Goal: Check status

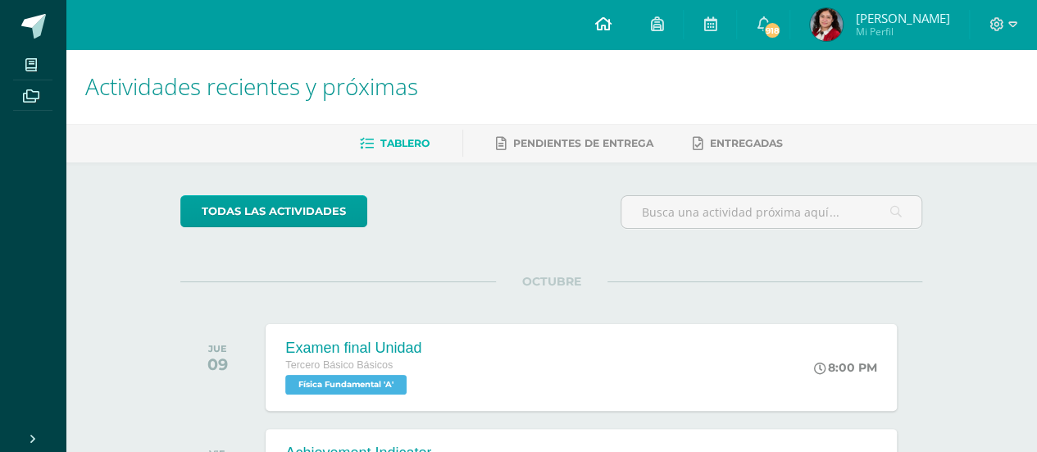
click at [615, 43] on link at bounding box center [602, 24] width 56 height 49
click at [893, 19] on span "[PERSON_NAME]" at bounding box center [902, 18] width 94 height 16
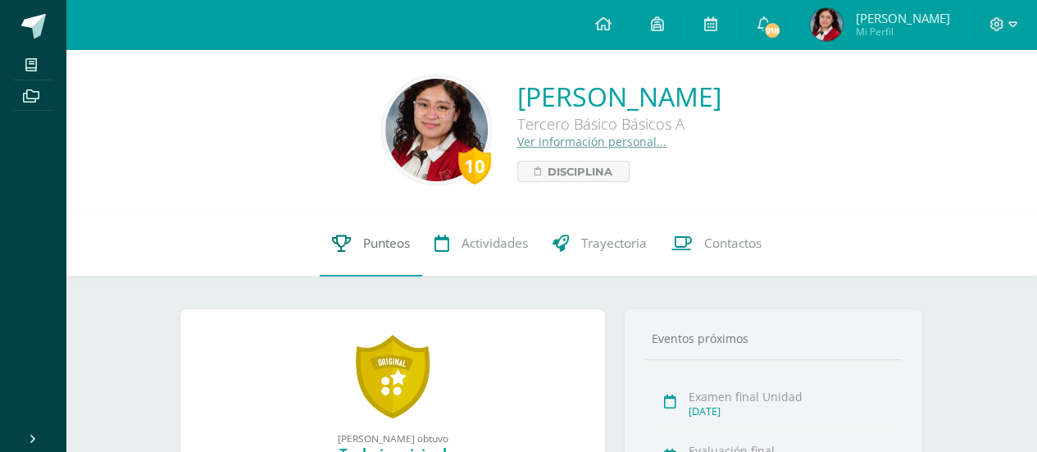
click at [356, 253] on link "Punteos" at bounding box center [371, 244] width 102 height 66
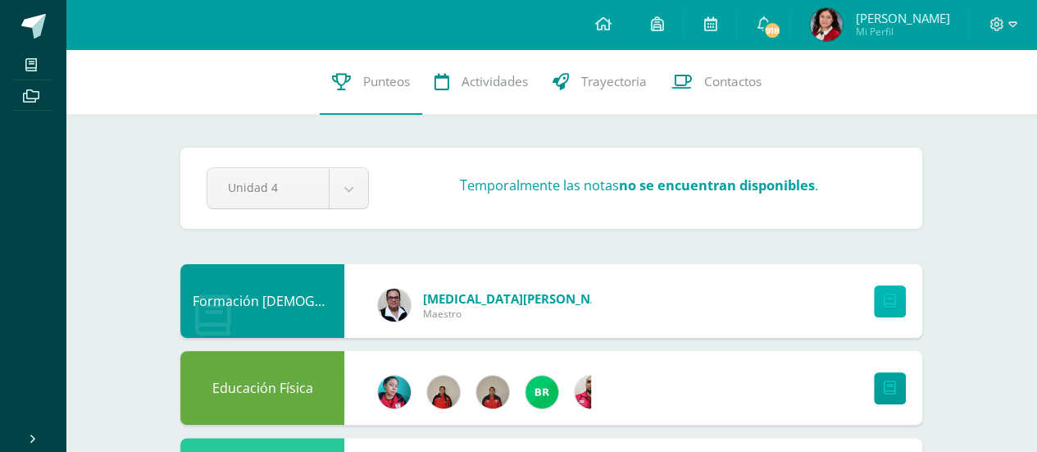
click at [874, 300] on link at bounding box center [890, 301] width 32 height 32
